Goal: Task Accomplishment & Management: Manage account settings

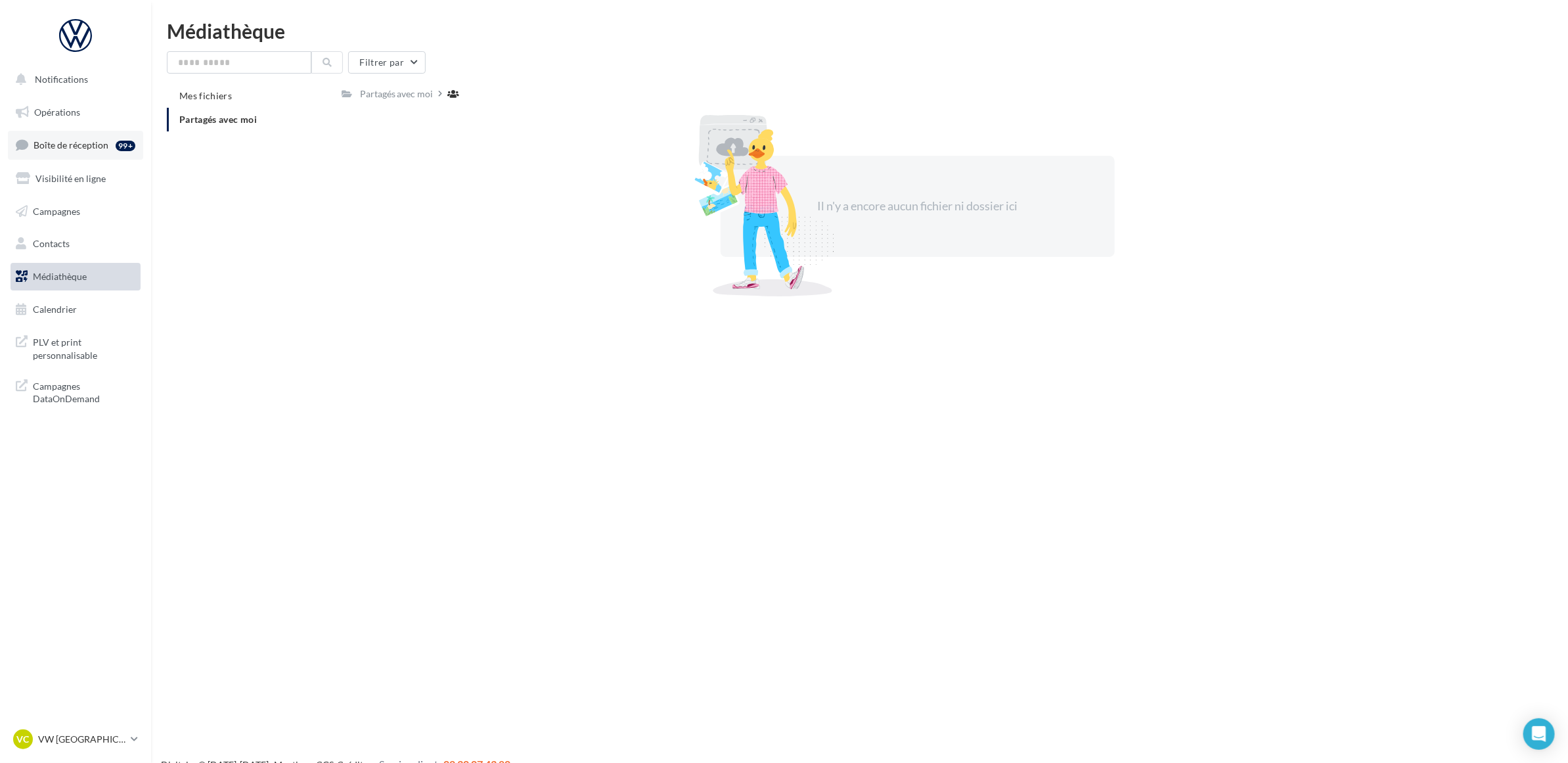
click at [103, 154] on link "Boîte de réception 99+" at bounding box center [75, 145] width 136 height 29
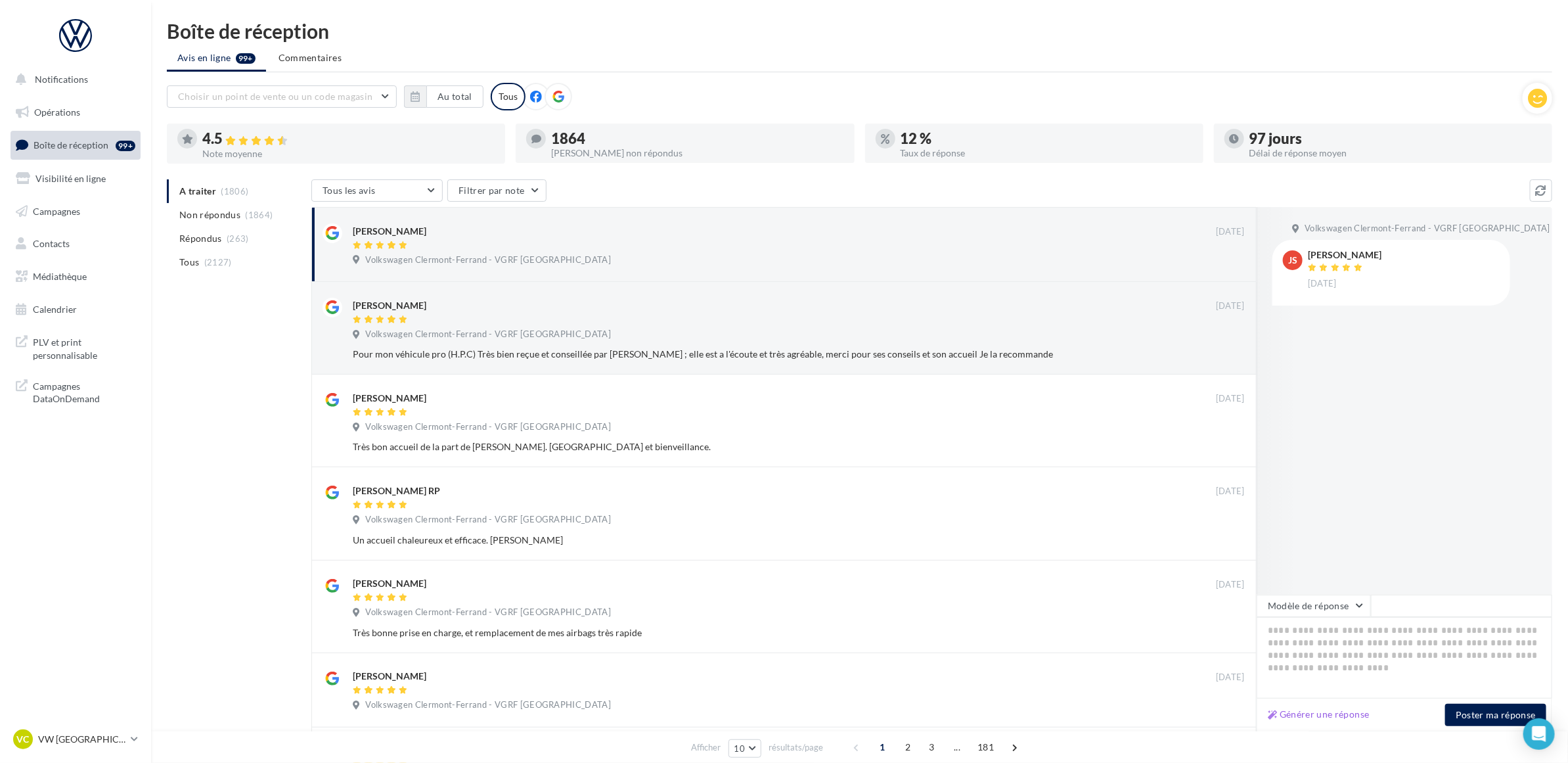
click at [231, 335] on div "A traiter (1806) Non répondus (1864) Répondus (263) Tous (2127) Tous les avis T…" at bounding box center [859, 648] width 1385 height 936
click at [93, 740] on p "VW [GEOGRAPHIC_DATA]" at bounding box center [82, 739] width 88 height 13
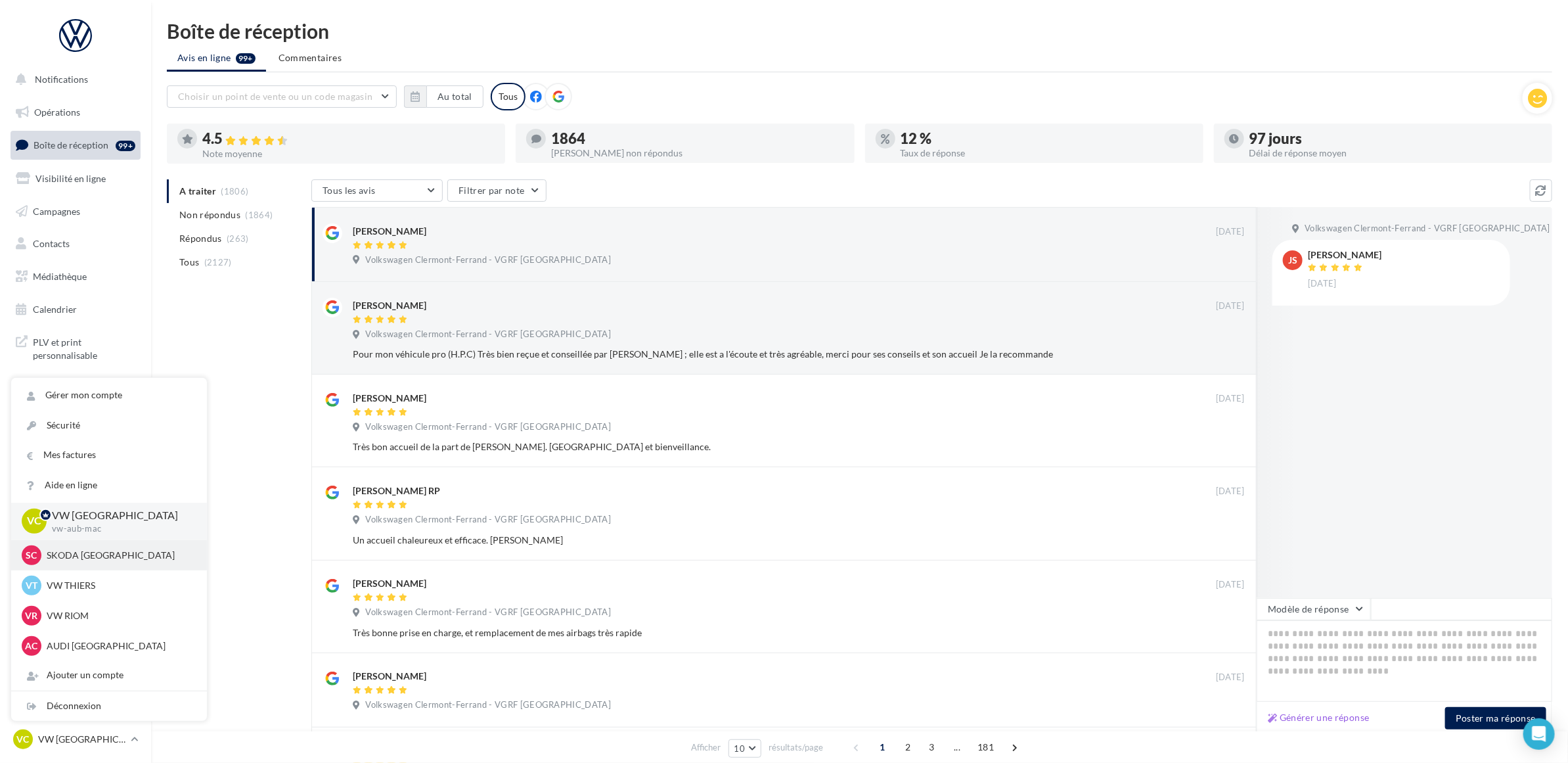
click at [105, 560] on p "SKODA [GEOGRAPHIC_DATA]" at bounding box center [119, 555] width 145 height 13
